Goal: Information Seeking & Learning: Check status

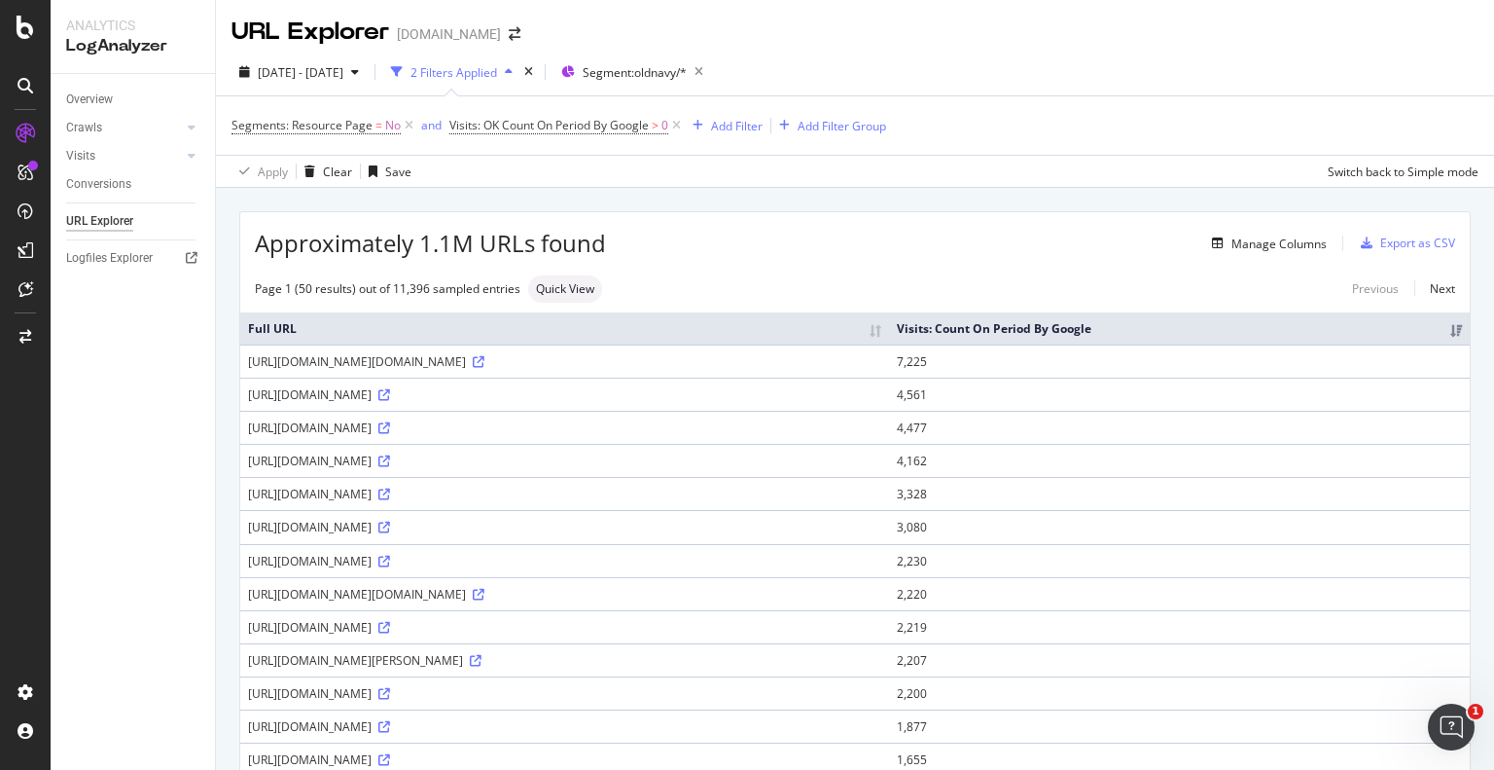
click at [988, 50] on div "[DATE] - [DATE] 2 Filters Applied Segment: oldnavy/* Segments: Resource Page = …" at bounding box center [855, 118] width 1278 height 139
